Goal: Check status: Check status

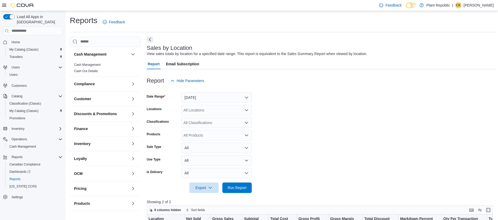
click at [247, 110] on icon "Open list of options" at bounding box center [246, 110] width 3 height 2
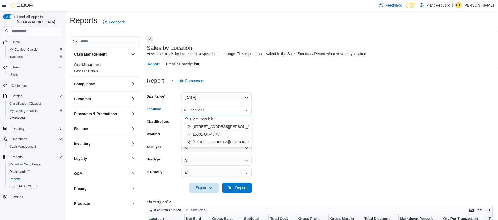
click at [205, 128] on span "[STREET_ADDRESS][PERSON_NAME]" at bounding box center [226, 126] width 67 height 5
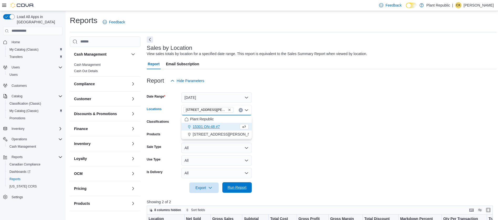
click at [238, 189] on span "Run Report" at bounding box center [236, 187] width 19 height 5
